Goal: Download file/media

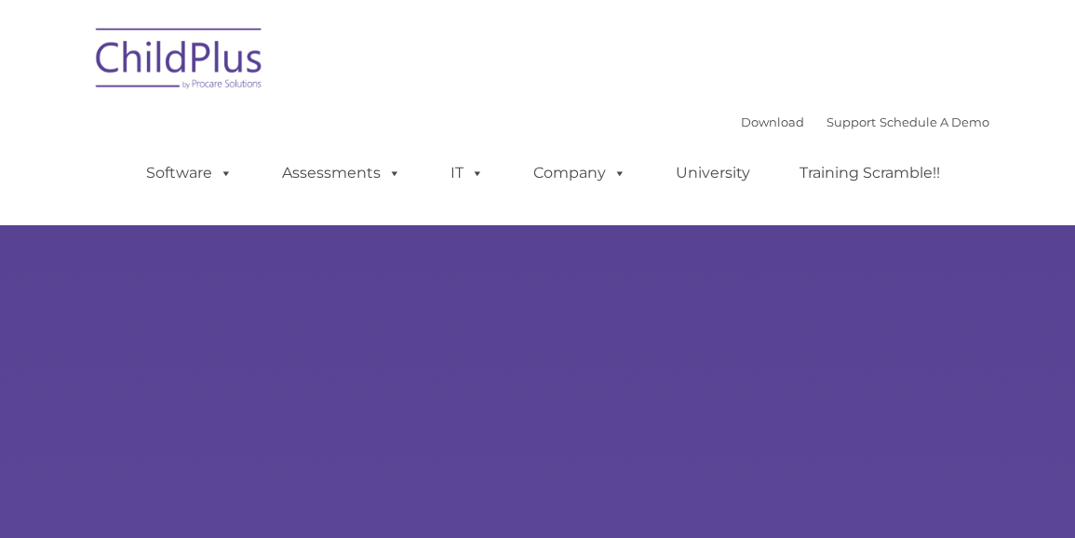
select select "MEDIUM"
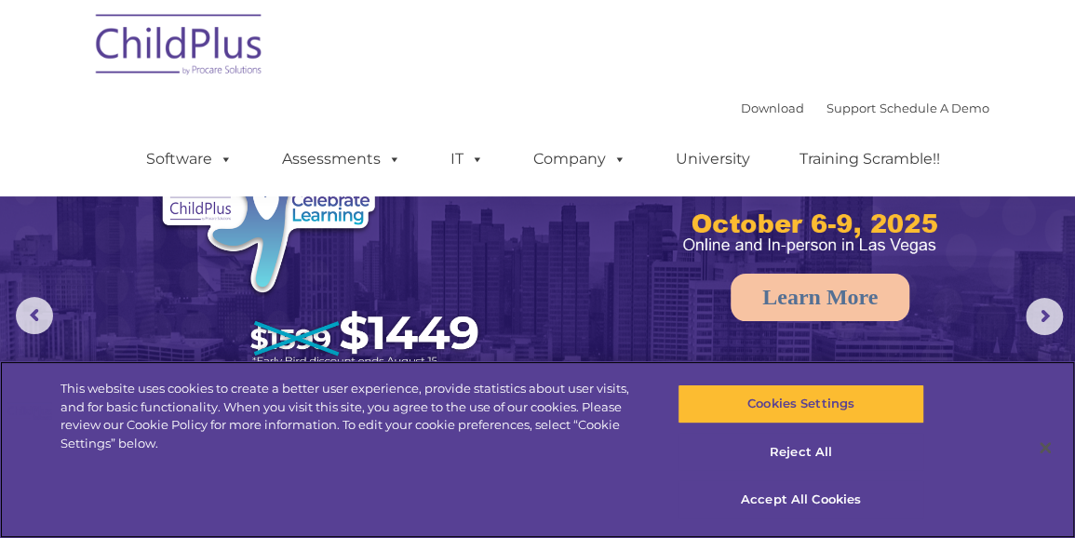
scroll to position [29, 0]
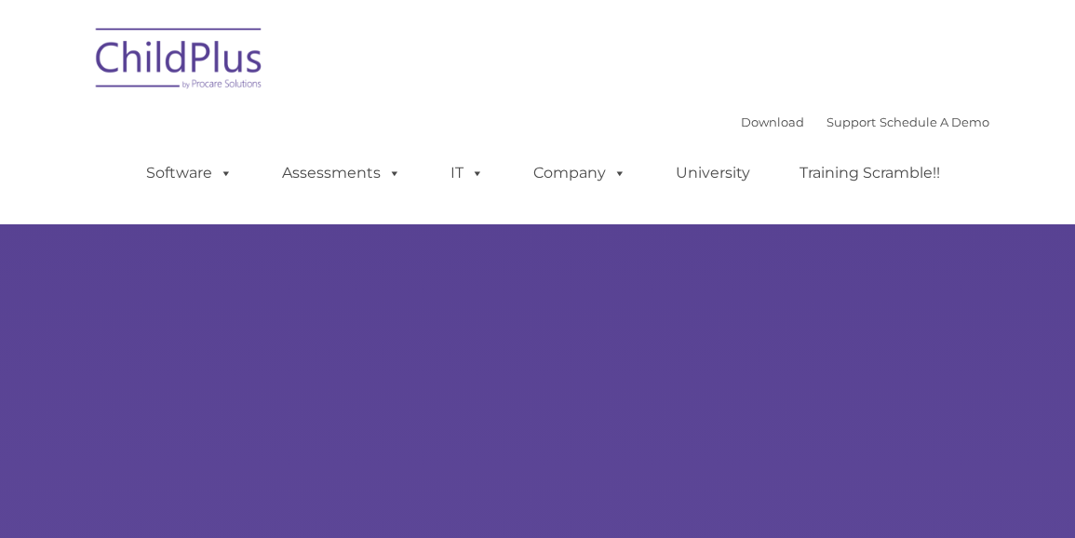
type input ""
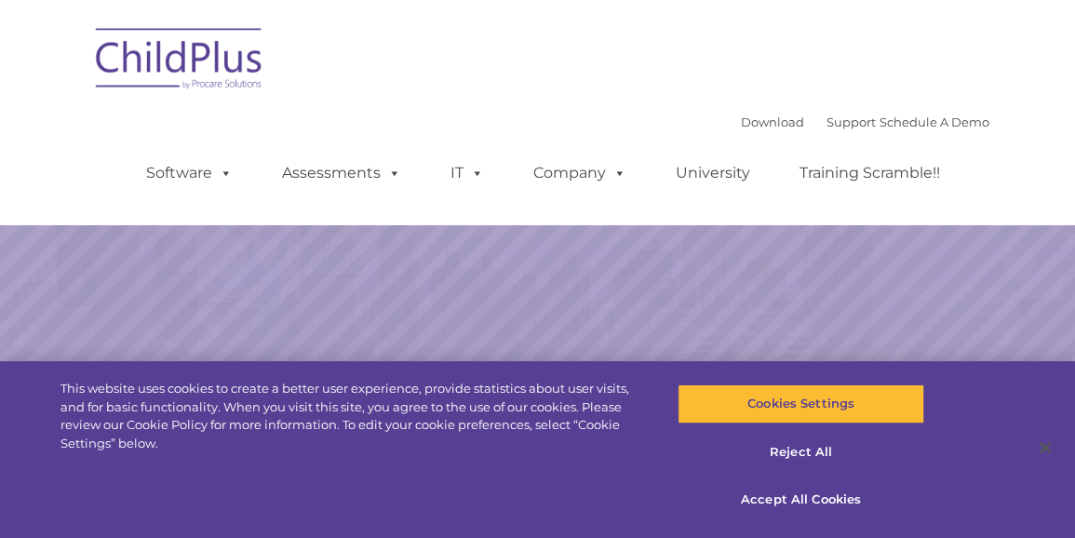
select select "MEDIUM"
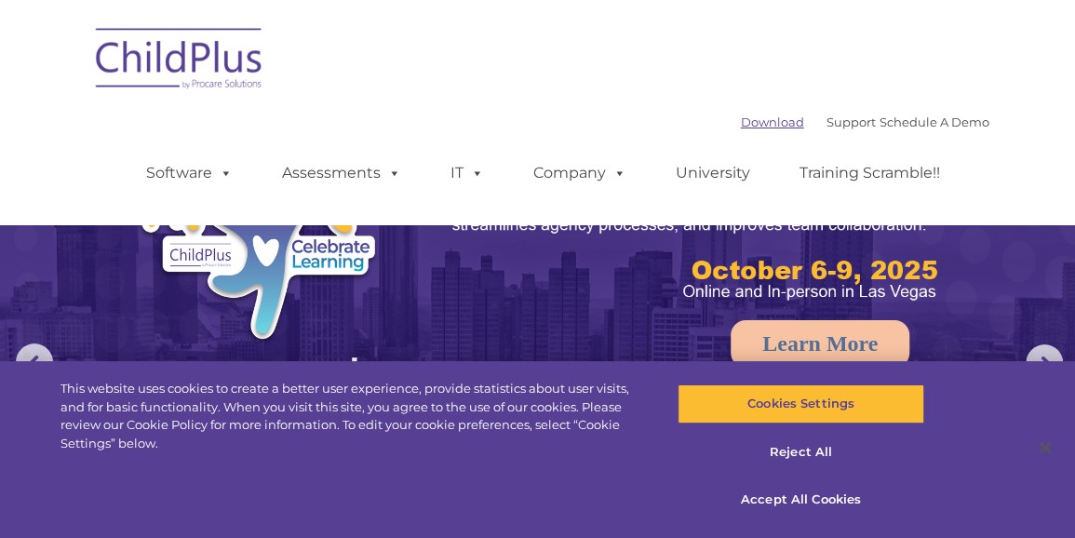
click at [747, 126] on link "Download" at bounding box center [772, 121] width 63 height 15
click at [745, 122] on link "Download" at bounding box center [772, 121] width 63 height 15
